Goal: Navigation & Orientation: Find specific page/section

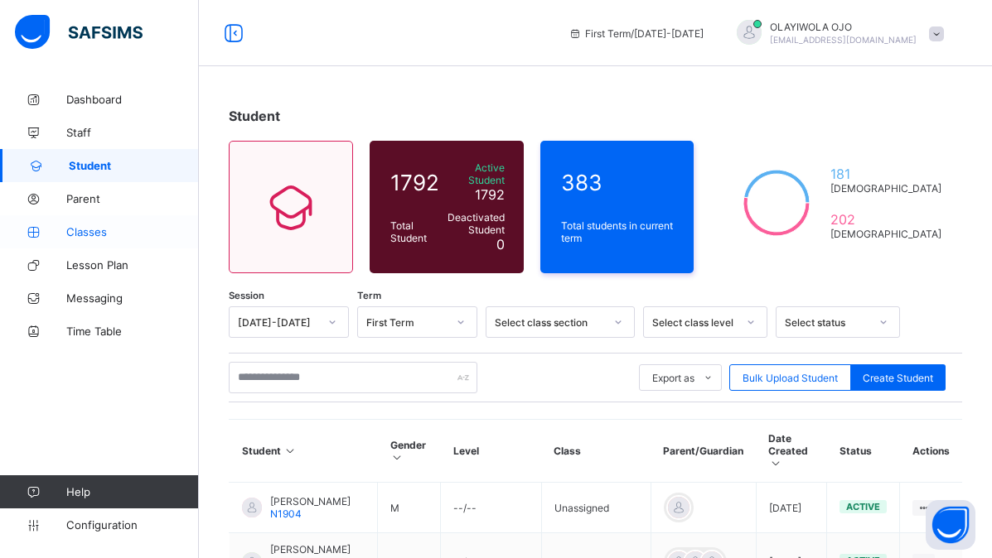
click at [82, 229] on span "Classes" at bounding box center [132, 231] width 133 height 13
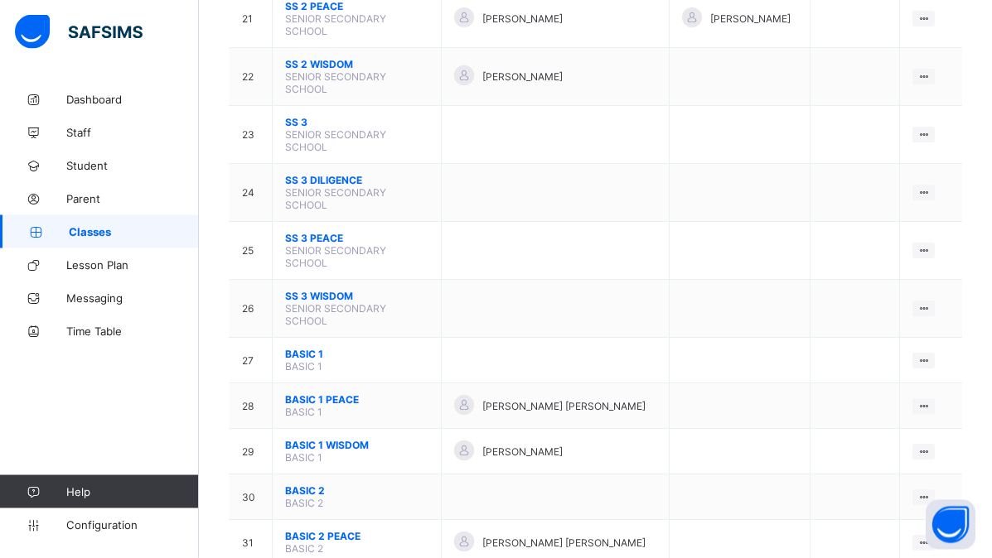
scroll to position [1337, 0]
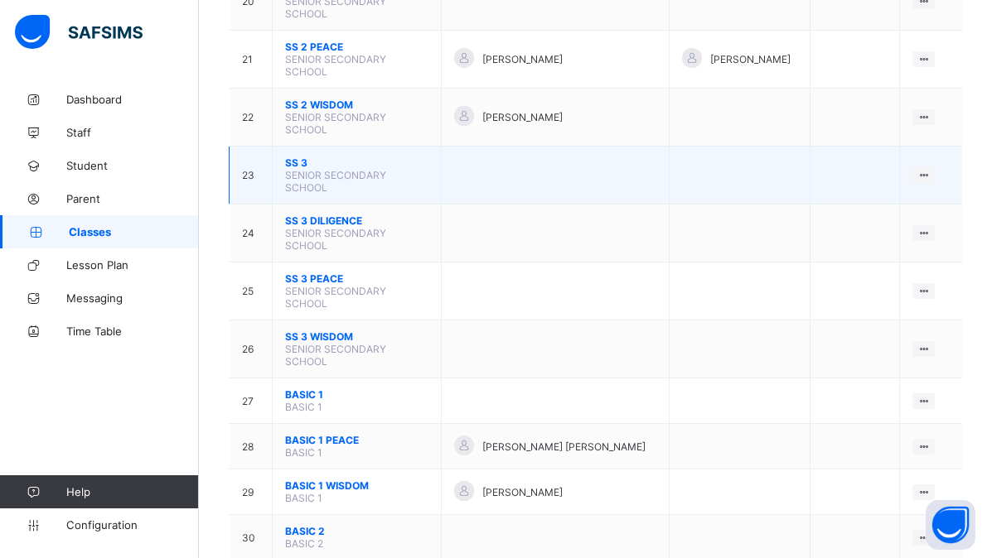
click at [546, 164] on td at bounding box center [556, 176] width 228 height 58
click at [540, 173] on td at bounding box center [556, 176] width 228 height 58
click at [869, 205] on div "View Class" at bounding box center [880, 207] width 94 height 17
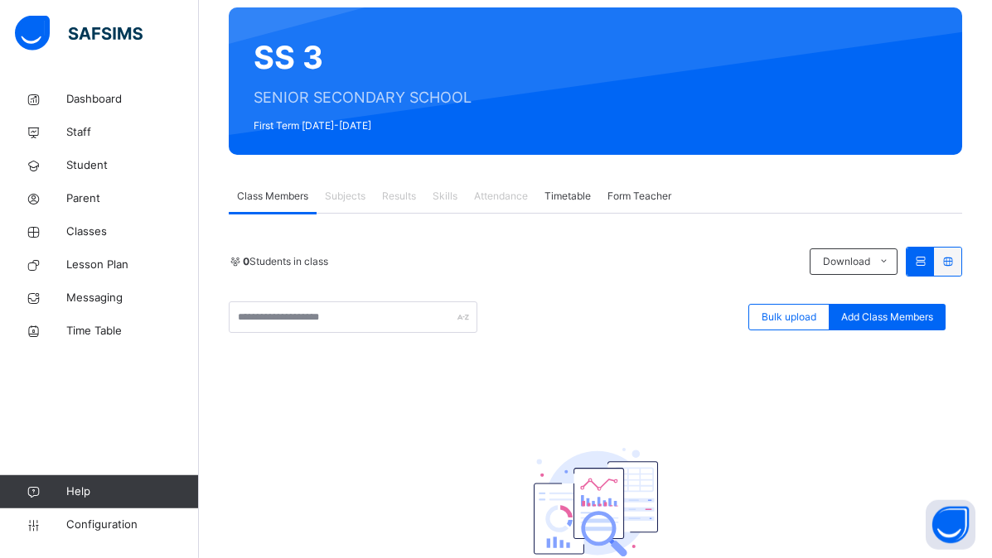
scroll to position [146, 0]
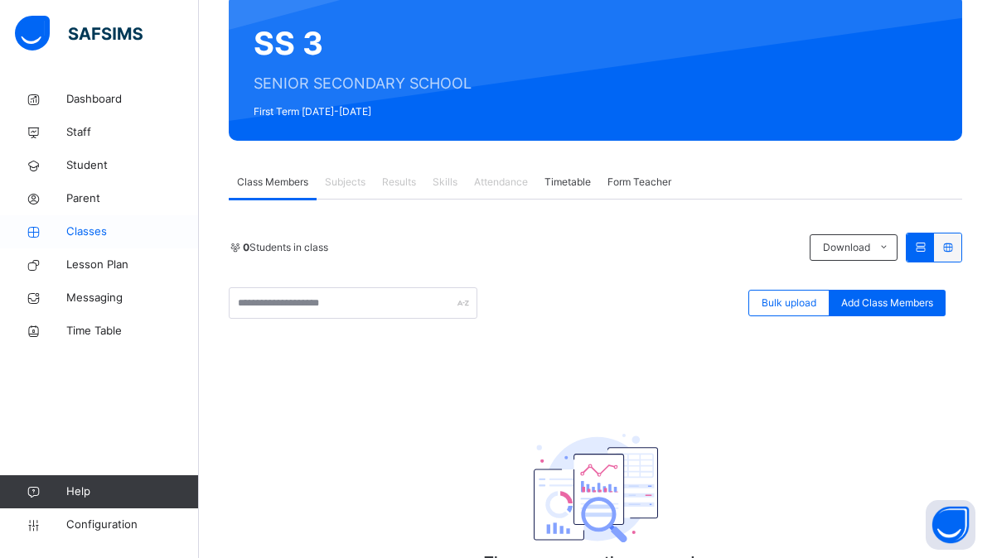
click at [94, 230] on span "Classes" at bounding box center [132, 232] width 133 height 17
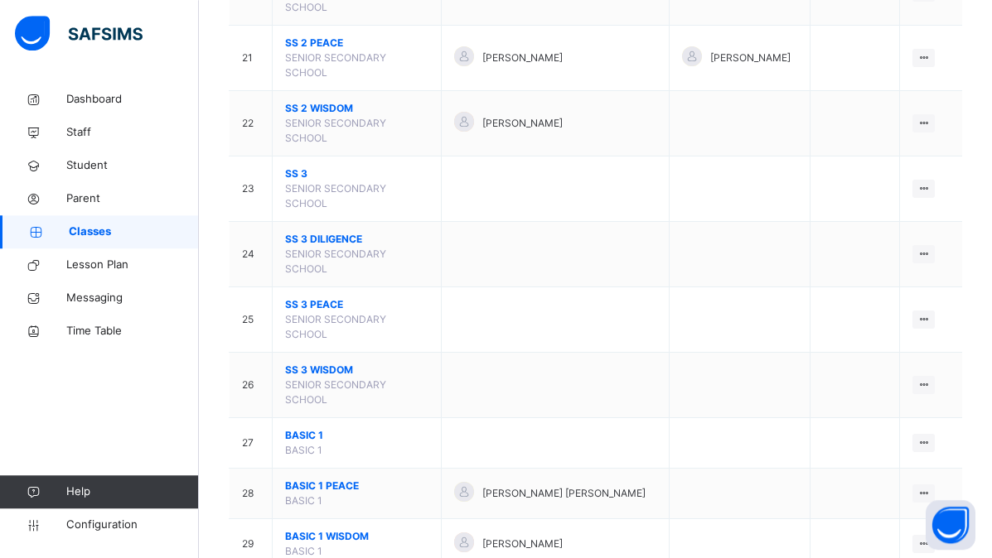
scroll to position [1521, 0]
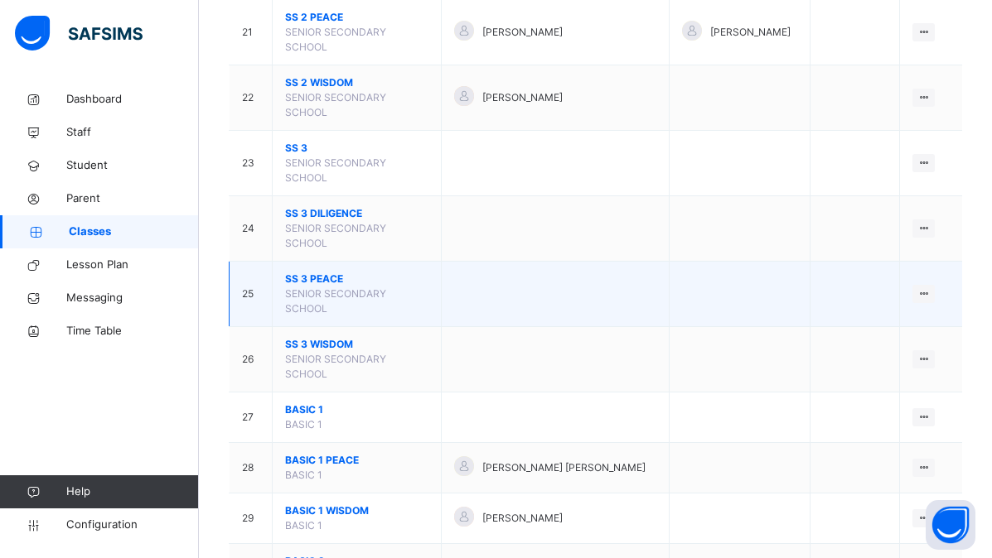
click at [452, 298] on td at bounding box center [556, 294] width 228 height 65
click at [312, 291] on span "SENIOR SECONDARY SCHOOL" at bounding box center [335, 301] width 101 height 27
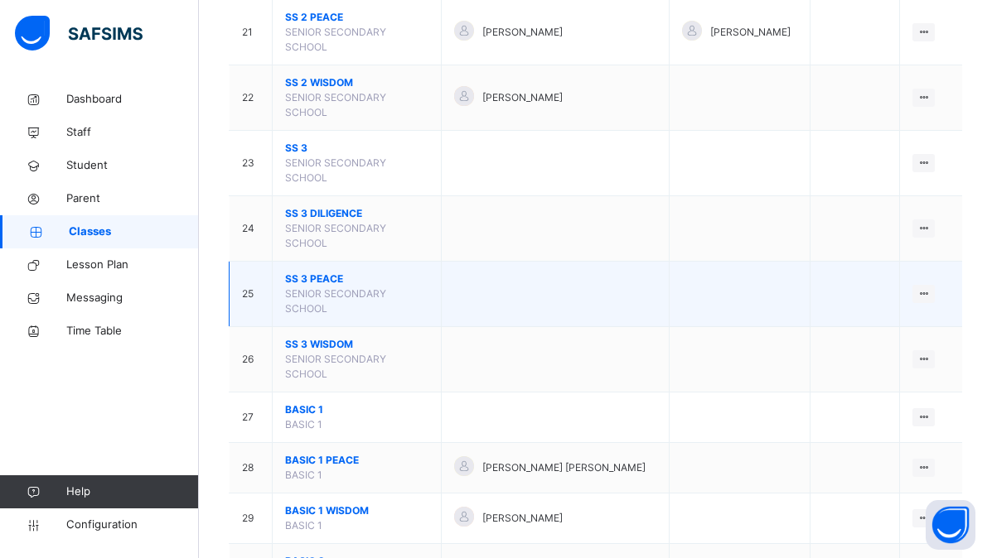
click at [512, 303] on td at bounding box center [556, 294] width 228 height 65
click at [930, 292] on icon at bounding box center [923, 294] width 14 height 12
drag, startPoint x: 935, startPoint y: 293, endPoint x: 863, endPoint y: 324, distance: 79.1
click at [912, 303] on div "View Class Assign form Teacher" at bounding box center [923, 294] width 22 height 18
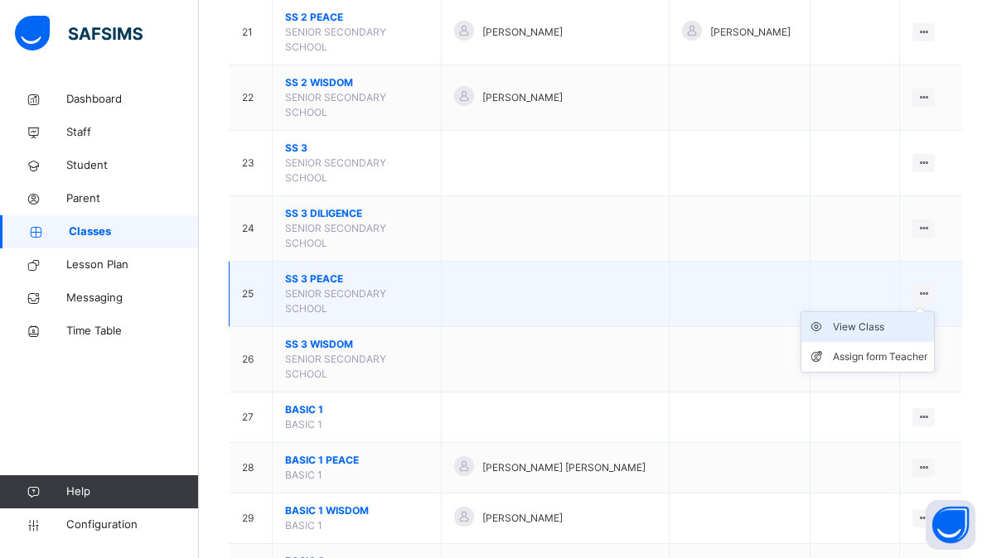
click at [862, 324] on div "View Class" at bounding box center [880, 327] width 94 height 17
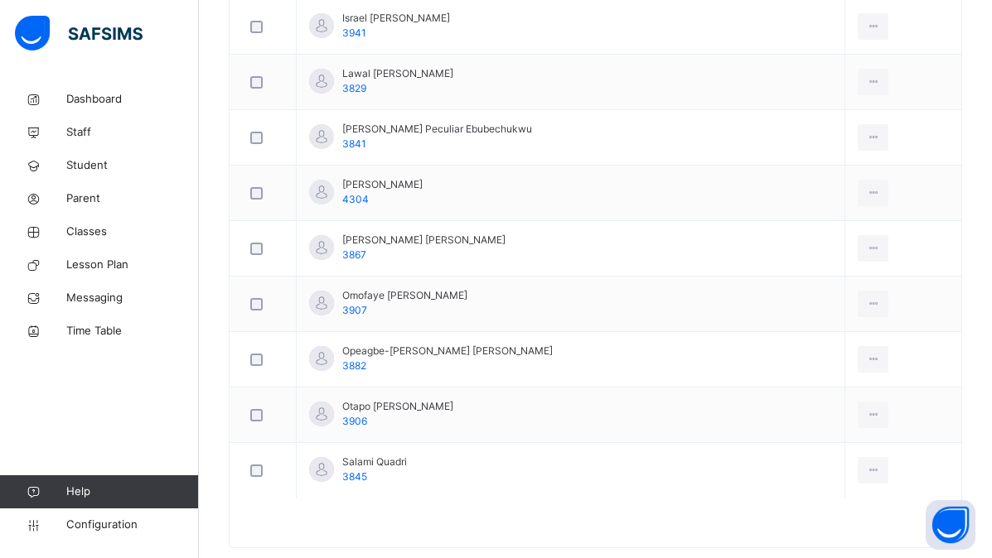
scroll to position [1130, 0]
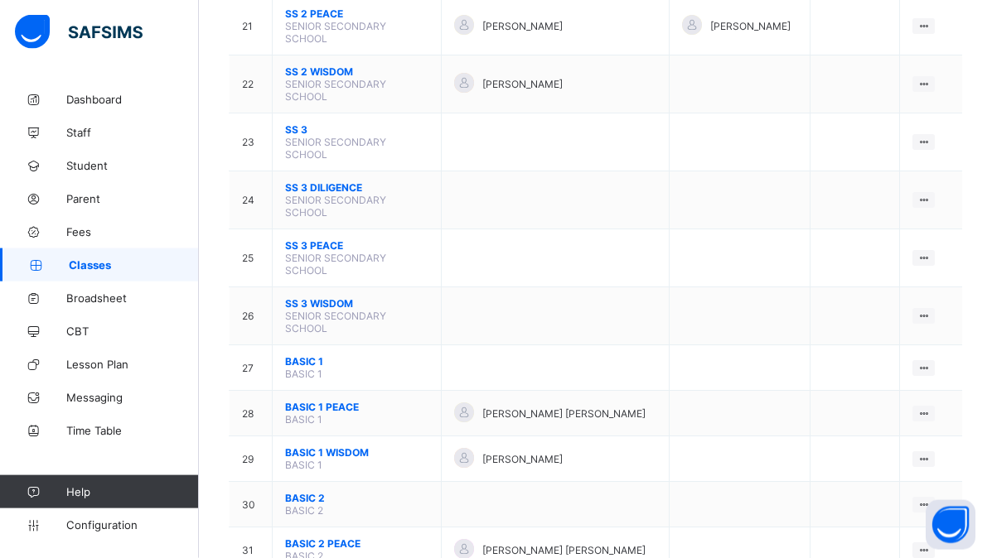
scroll to position [1337, 0]
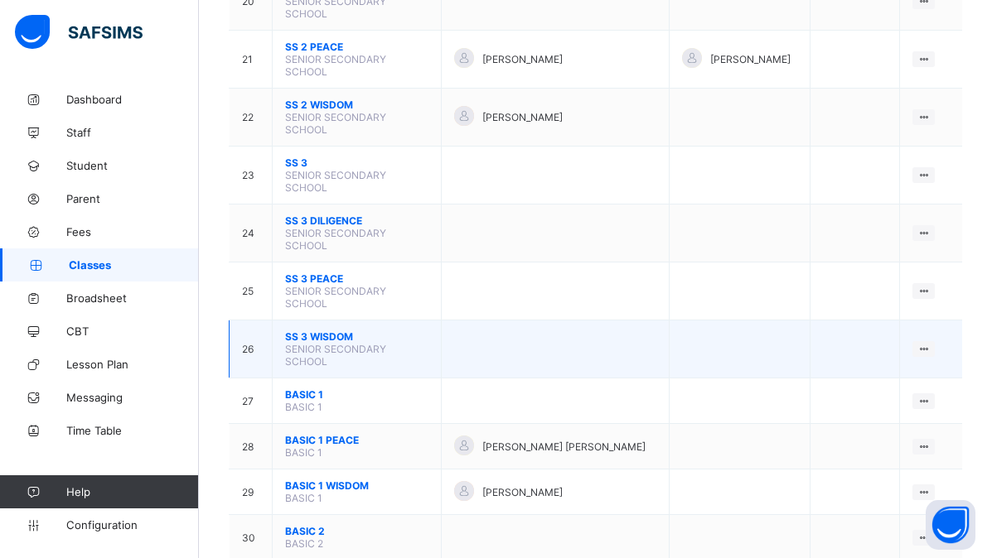
click at [362, 348] on span "SENIOR SECONDARY SCHOOL" at bounding box center [335, 355] width 101 height 25
click at [868, 377] on div "View Class" at bounding box center [880, 381] width 94 height 17
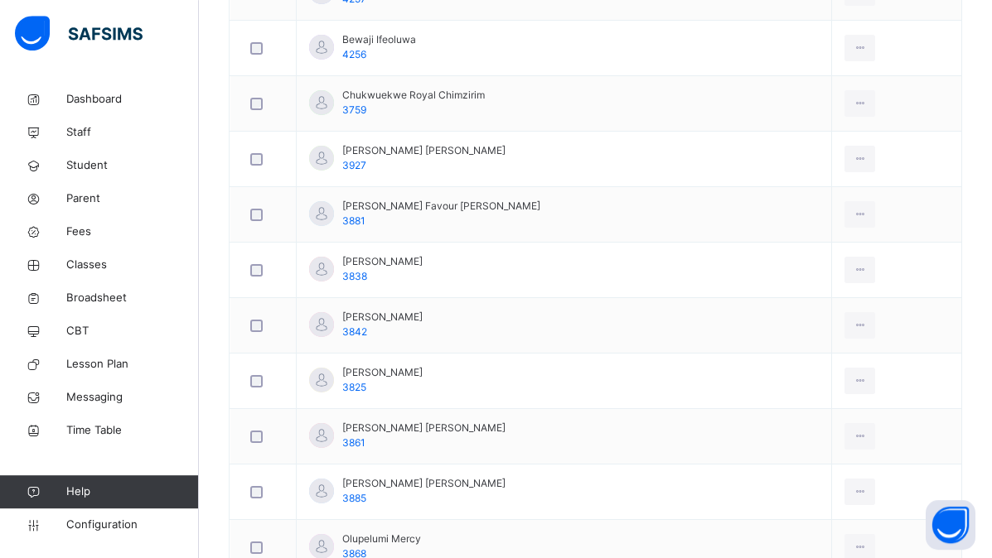
scroll to position [972, 0]
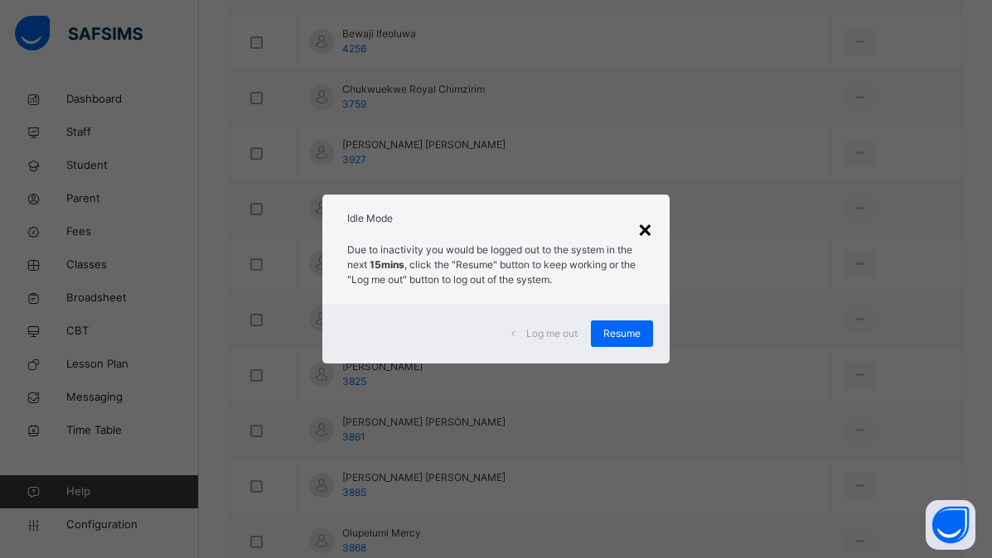
click at [648, 230] on div "×" at bounding box center [645, 228] width 16 height 35
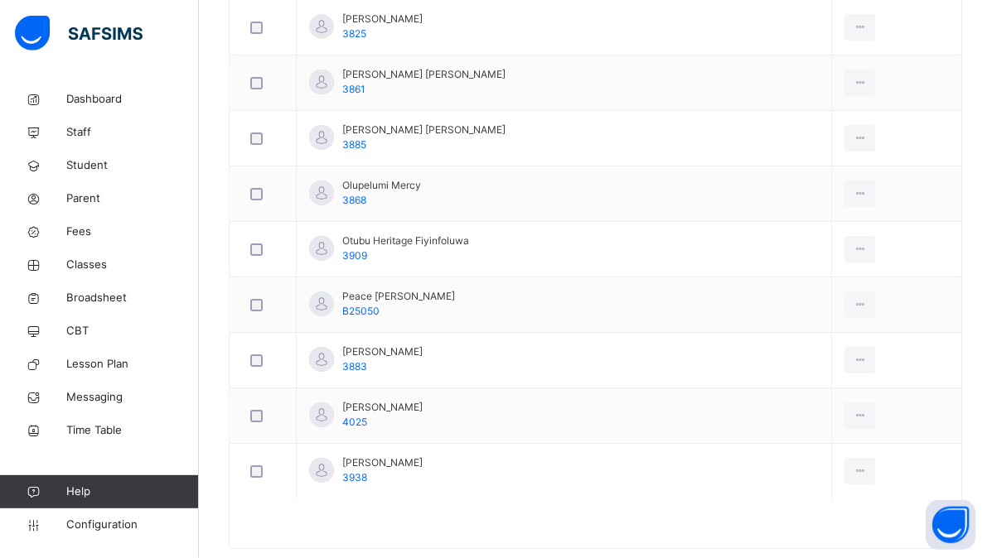
scroll to position [1352, 0]
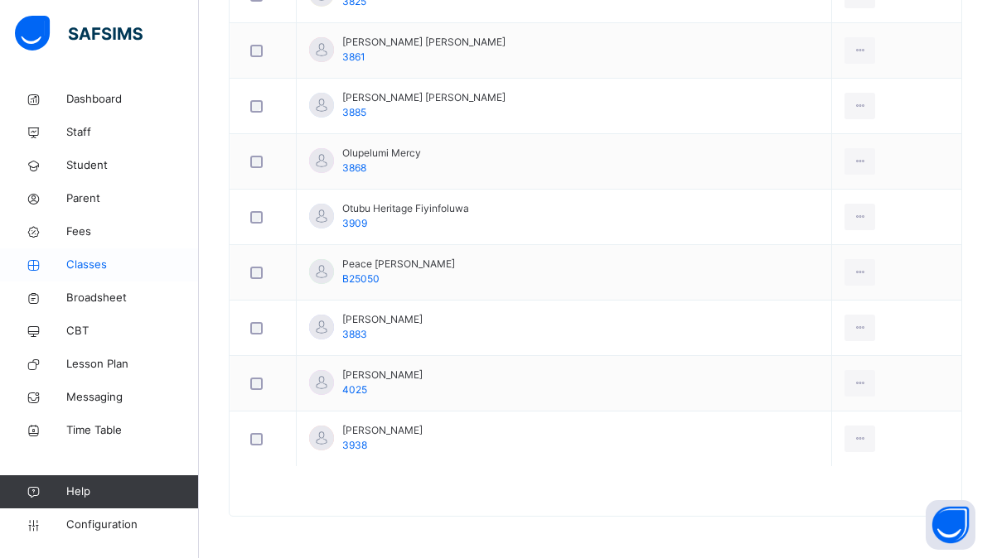
click at [84, 262] on span "Classes" at bounding box center [132, 265] width 133 height 17
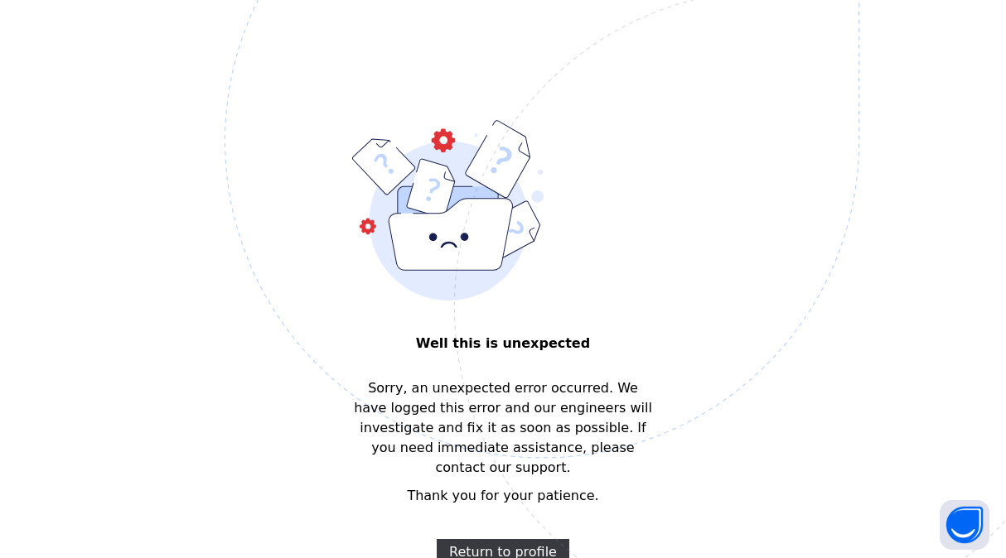
click at [309, 248] on img at bounding box center [657, 224] width 864 height 801
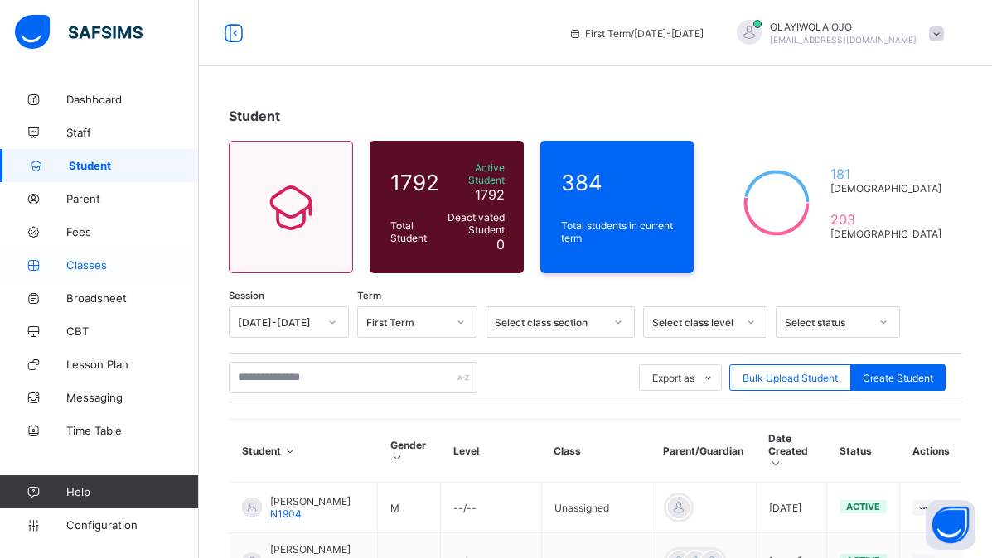
click at [89, 267] on span "Classes" at bounding box center [132, 265] width 133 height 13
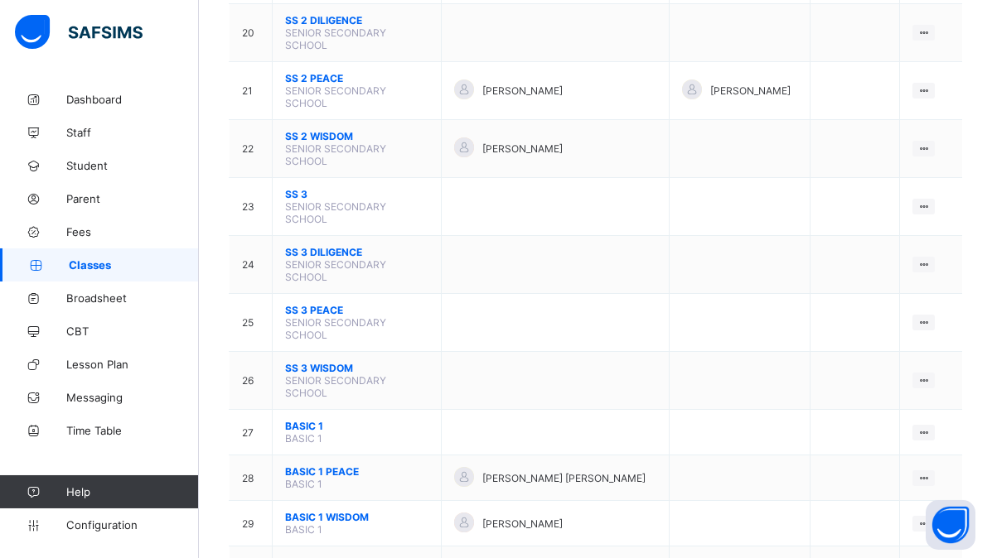
scroll to position [1310, 0]
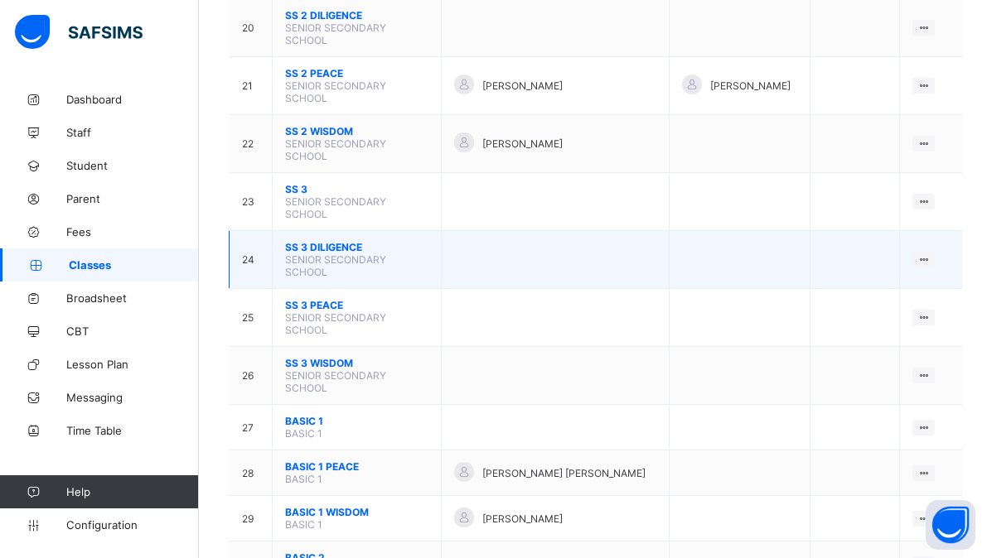
click at [335, 253] on span "SS 3 DILIGENCE" at bounding box center [356, 247] width 143 height 12
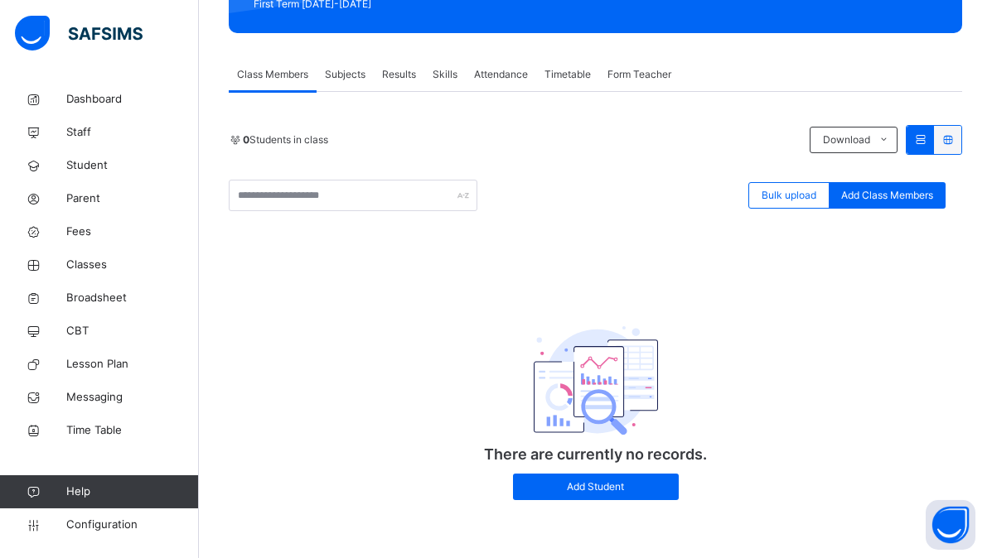
scroll to position [255, 0]
click at [87, 263] on span "Classes" at bounding box center [132, 265] width 133 height 17
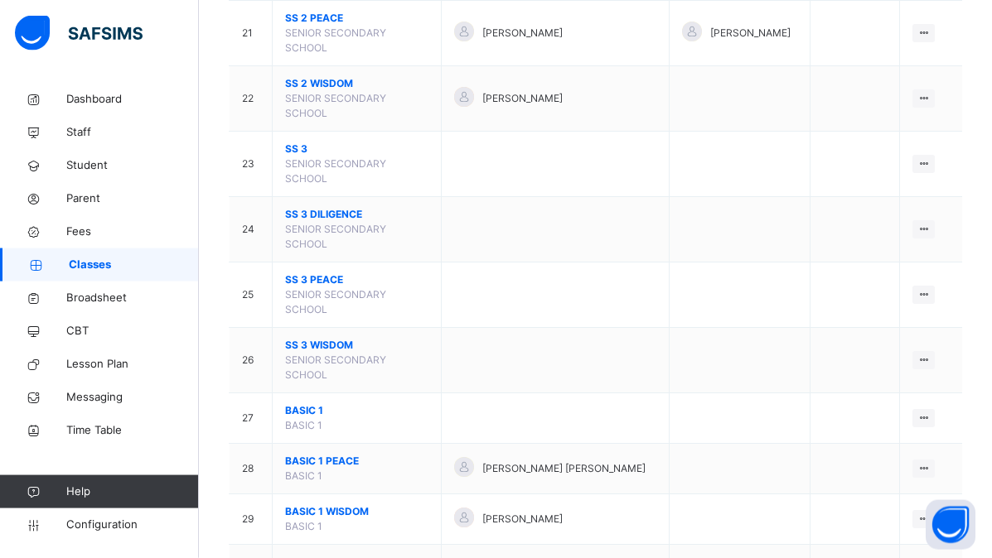
scroll to position [1521, 0]
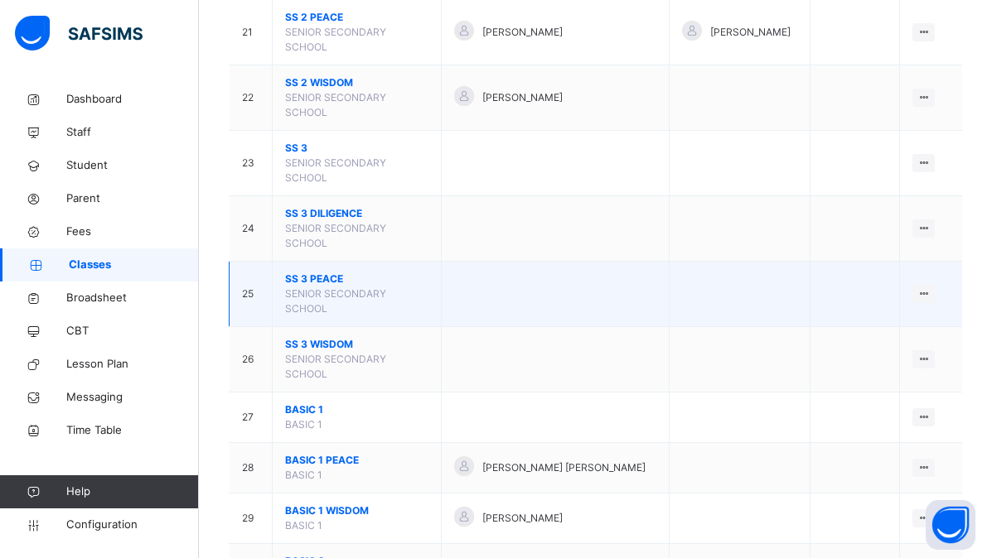
click at [324, 280] on span "SS 3 PEACE" at bounding box center [356, 279] width 143 height 15
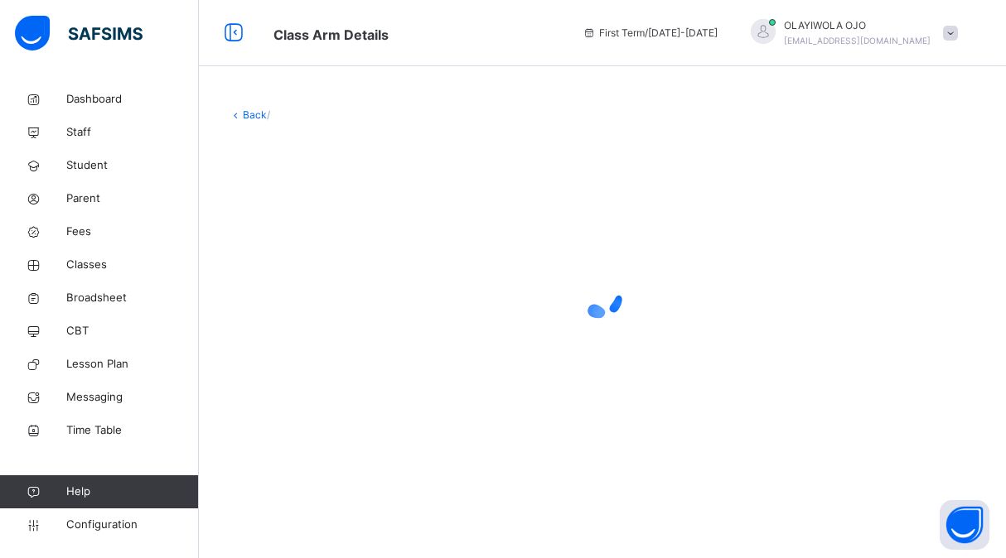
click at [324, 280] on div at bounding box center [602, 296] width 747 height 66
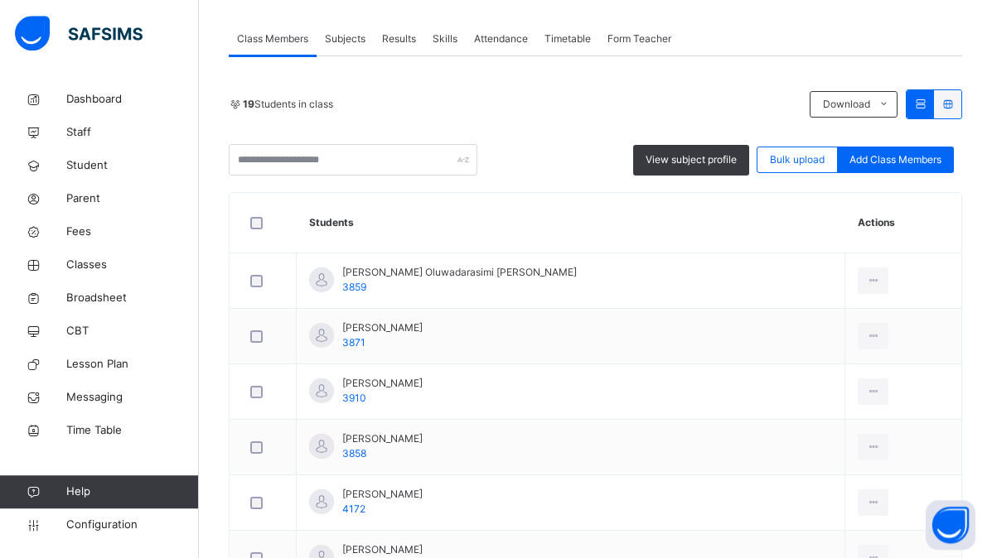
scroll to position [296, 0]
